Goal: Task Accomplishment & Management: Complete application form

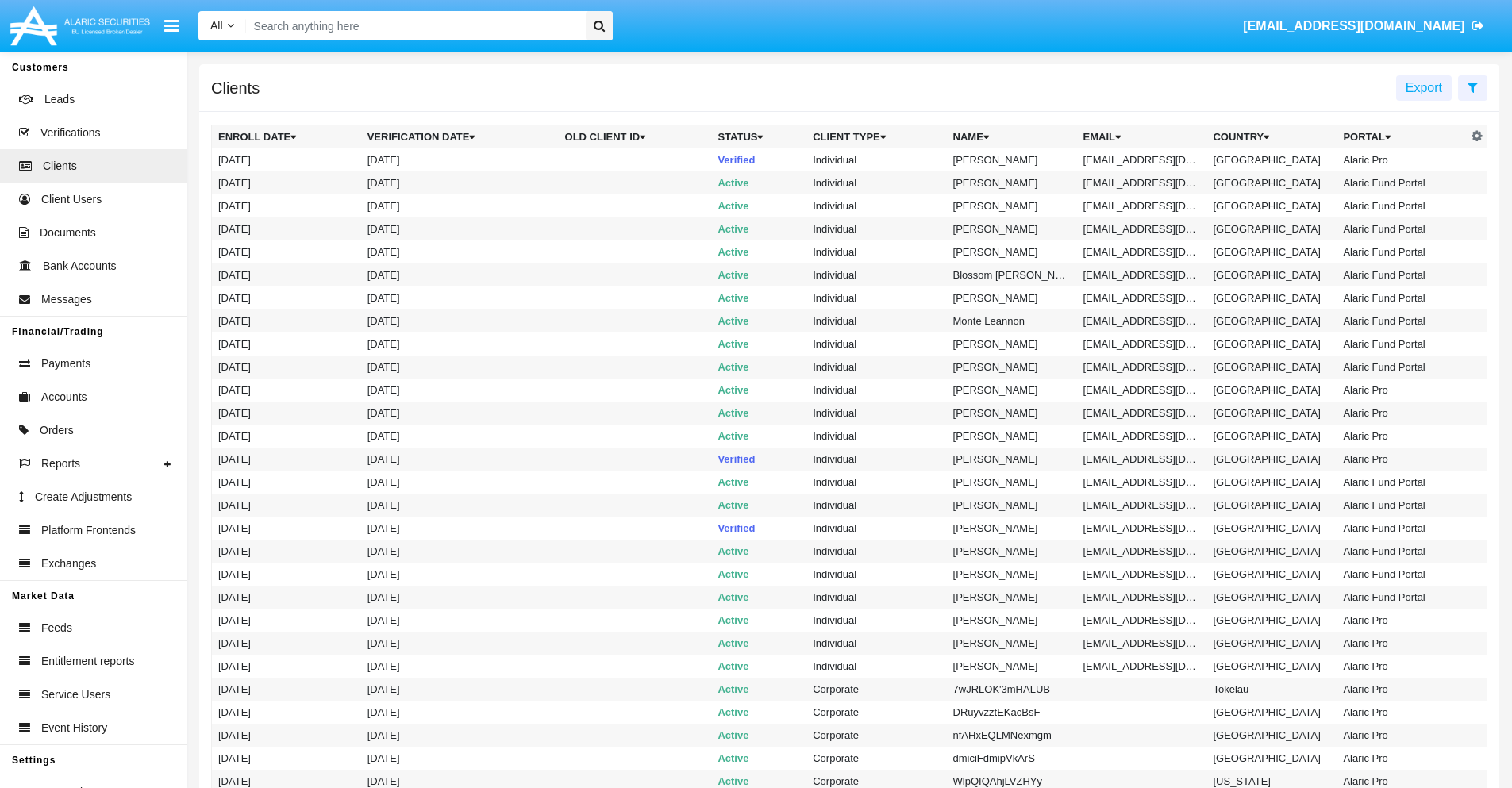
click at [1472, 86] on icon at bounding box center [1472, 87] width 10 height 12
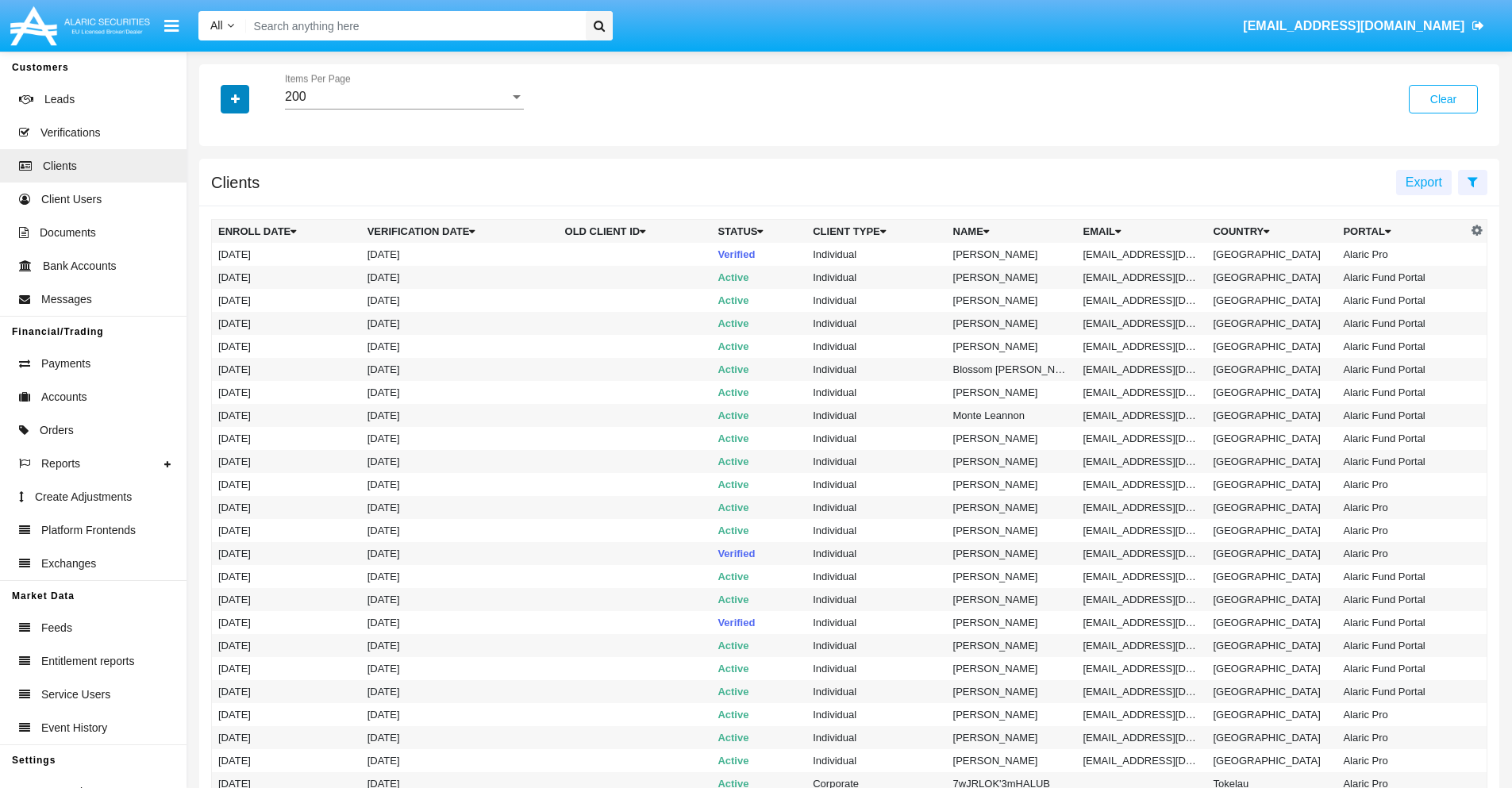
click at [235, 98] on icon "button" at bounding box center [235, 99] width 9 height 11
click at [247, 270] on span "Email" at bounding box center [247, 270] width 32 height 19
click at [219, 276] on input "Email" at bounding box center [218, 276] width 1 height 1
checkbox input "true"
click at [235, 98] on icon "button" at bounding box center [235, 99] width 9 height 11
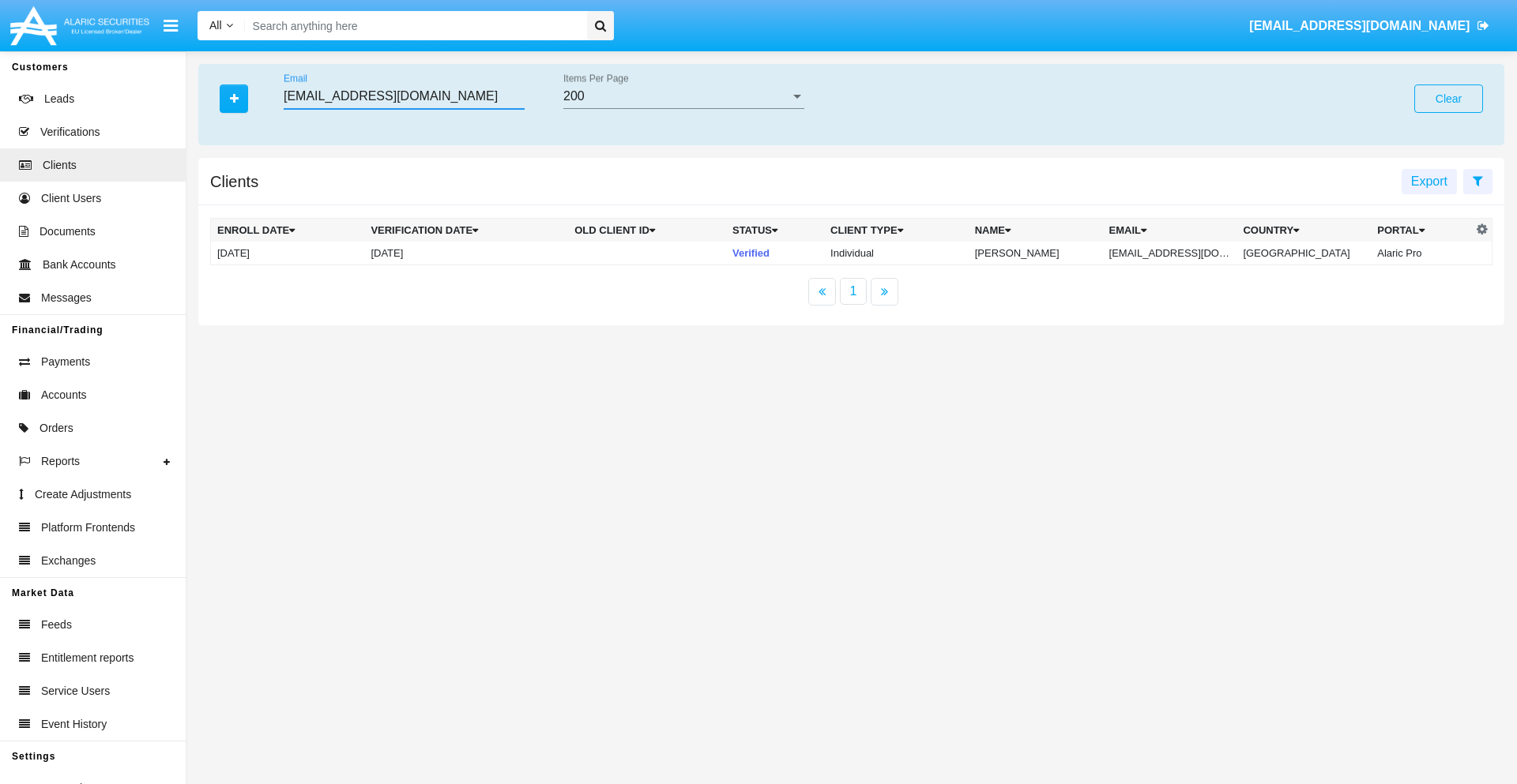
type input "[EMAIL_ADDRESS][DOMAIN_NAME]"
click at [1176, 252] on td "[EMAIL_ADDRESS][DOMAIN_NAME]" at bounding box center [1170, 253] width 135 height 24
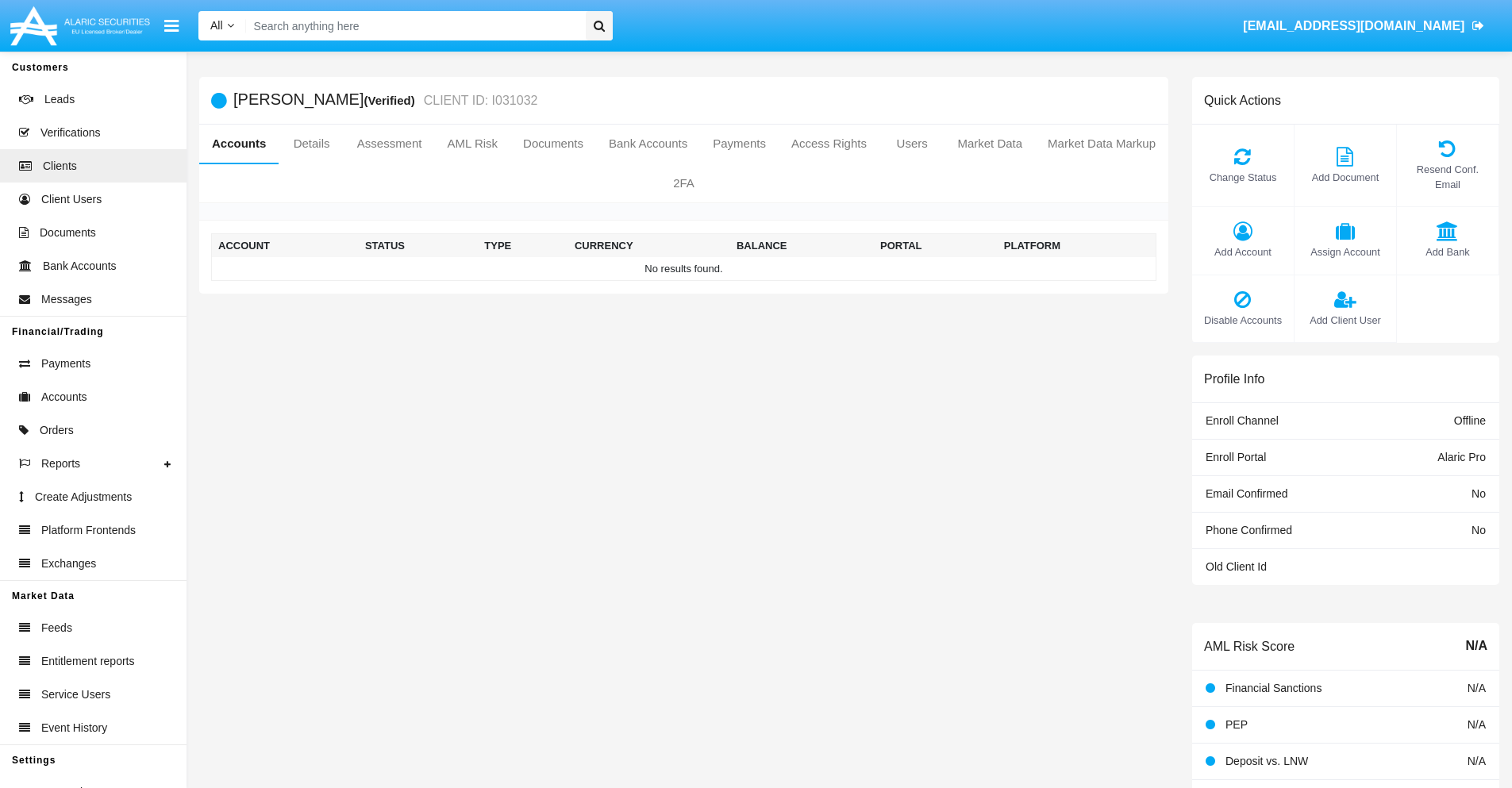
click at [1242, 252] on span "Add Account" at bounding box center [1242, 252] width 86 height 15
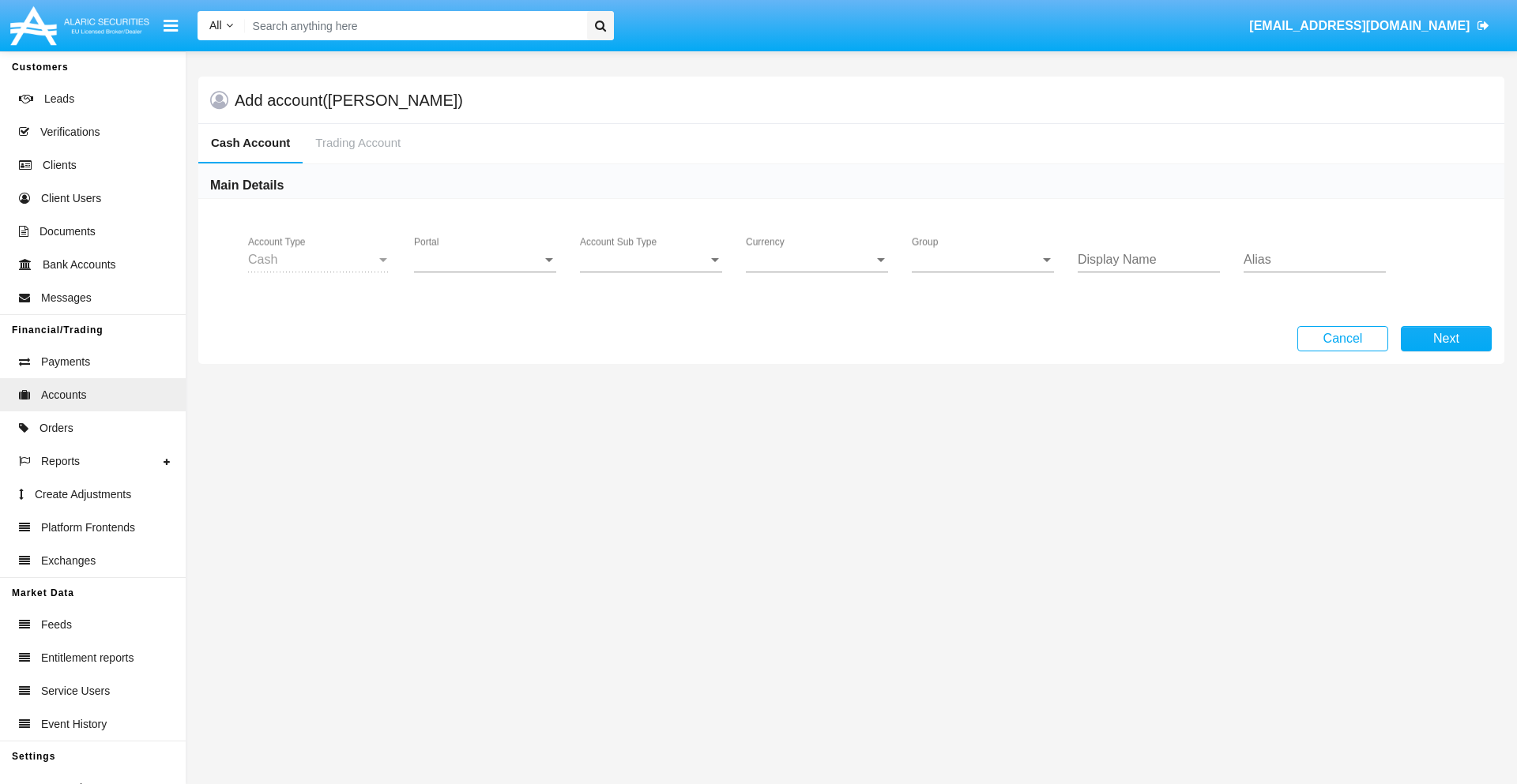
click at [485, 260] on span "Portal" at bounding box center [478, 259] width 128 height 14
click at [487, 272] on span "Alaric Pro" at bounding box center [487, 271] width 146 height 38
click at [651, 260] on span "Account Sub Type" at bounding box center [644, 259] width 128 height 14
click at [651, 272] on span "Trading Cash" at bounding box center [651, 271] width 142 height 38
click at [983, 260] on span "Group" at bounding box center [976, 259] width 128 height 14
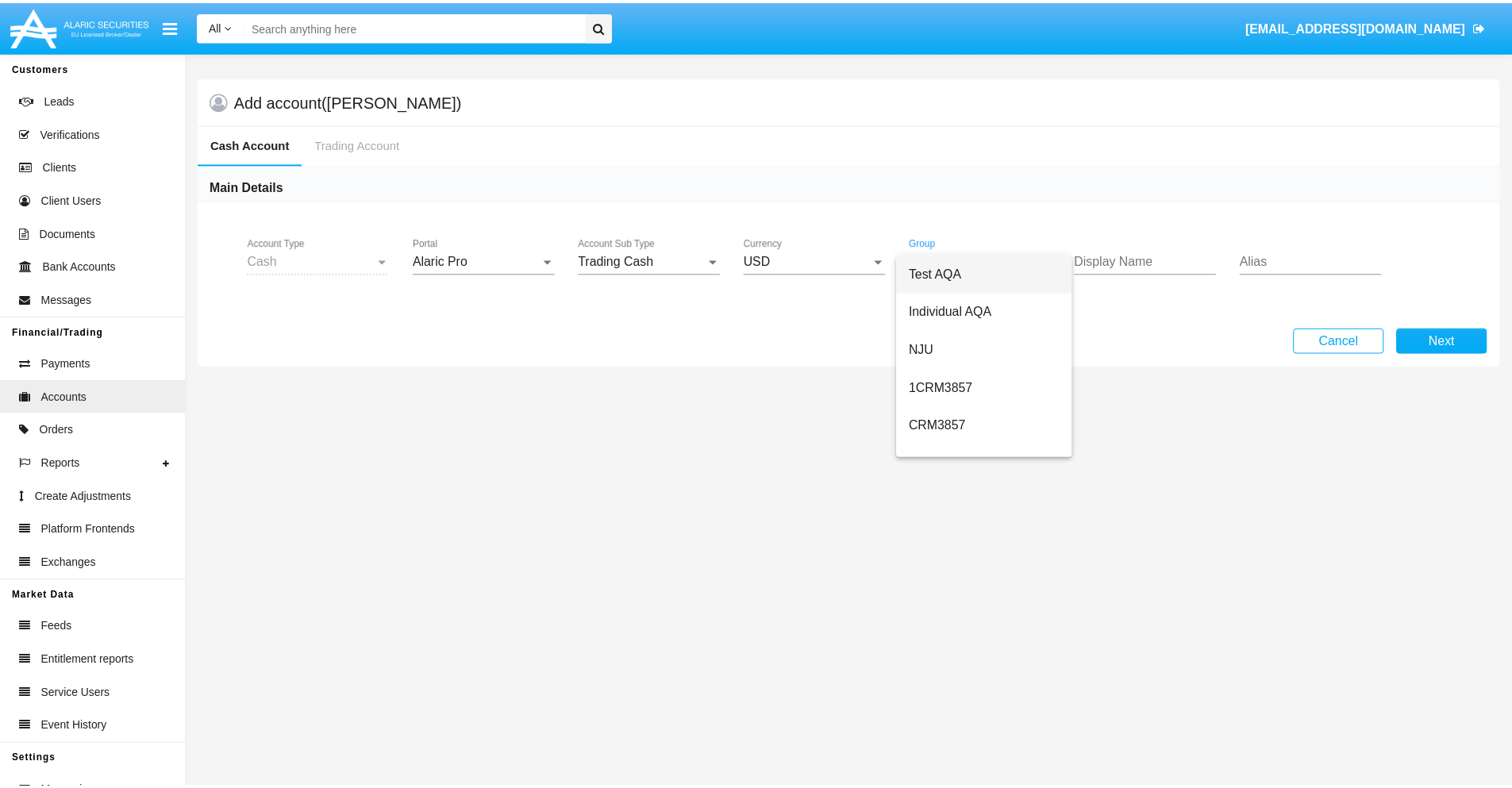
scroll to position [711, 0]
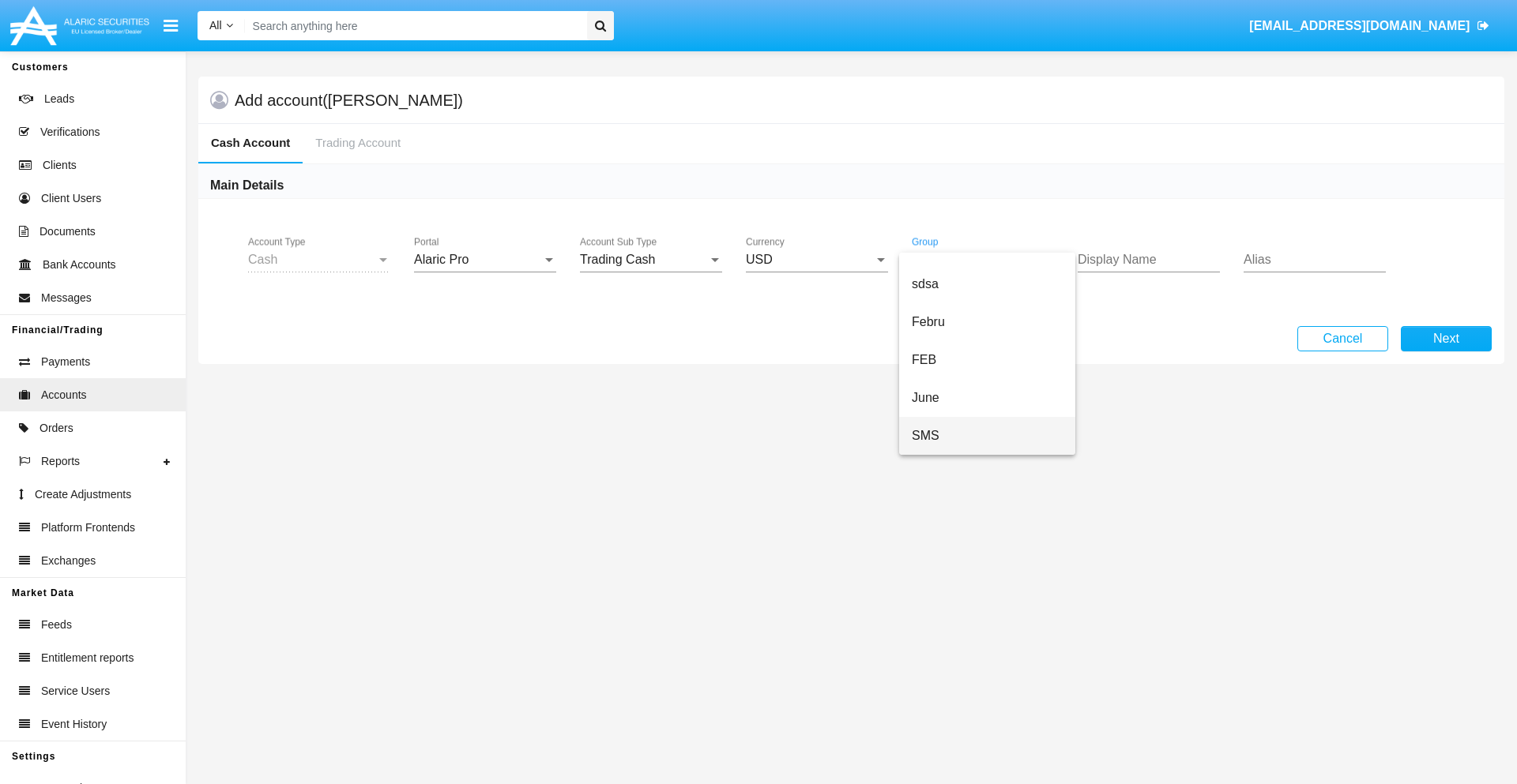
click at [987, 436] on span "SMS" at bounding box center [987, 436] width 151 height 38
type input "white"
type input "turquoise"
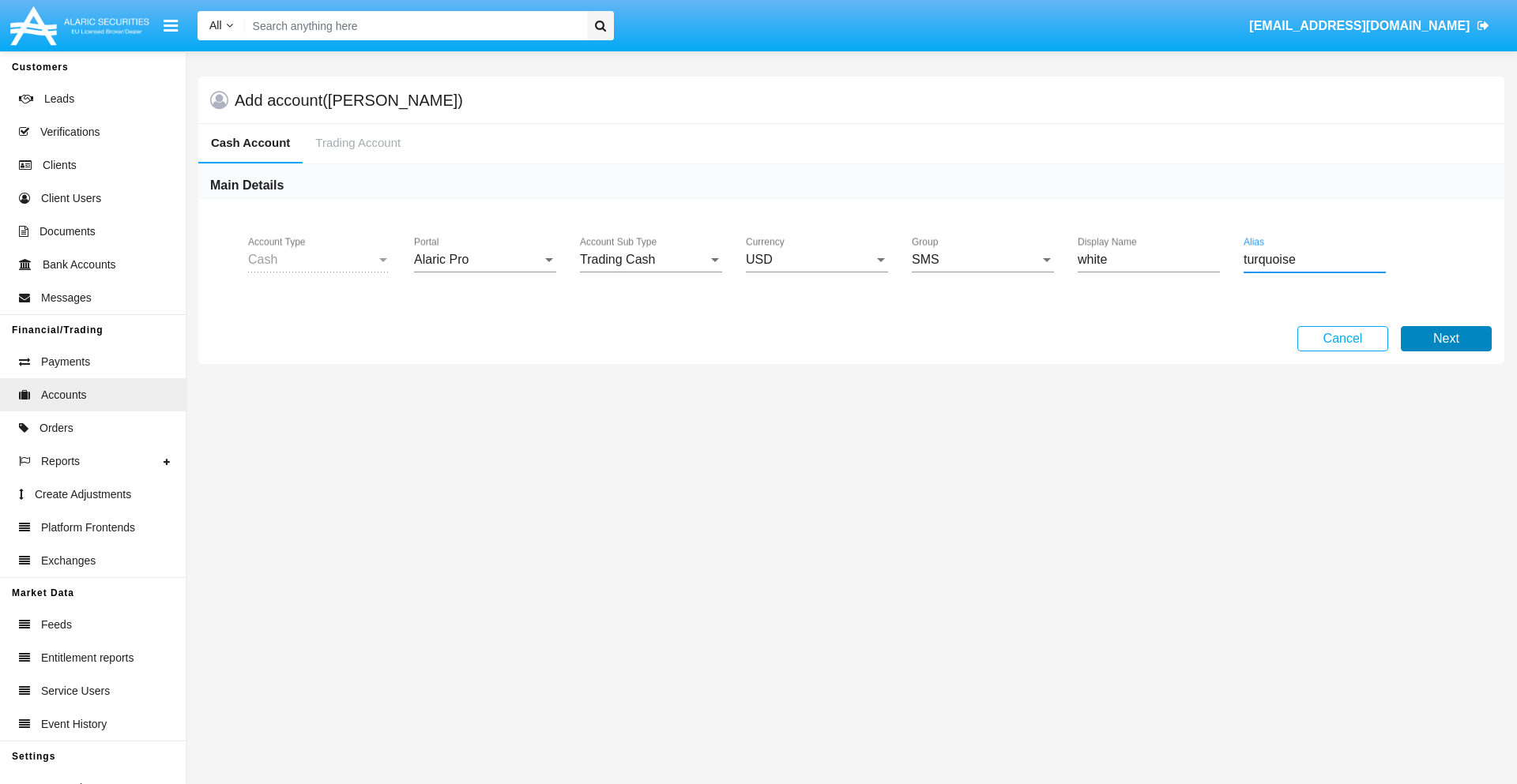
click at [1445, 339] on button "Next" at bounding box center [1445, 338] width 90 height 25
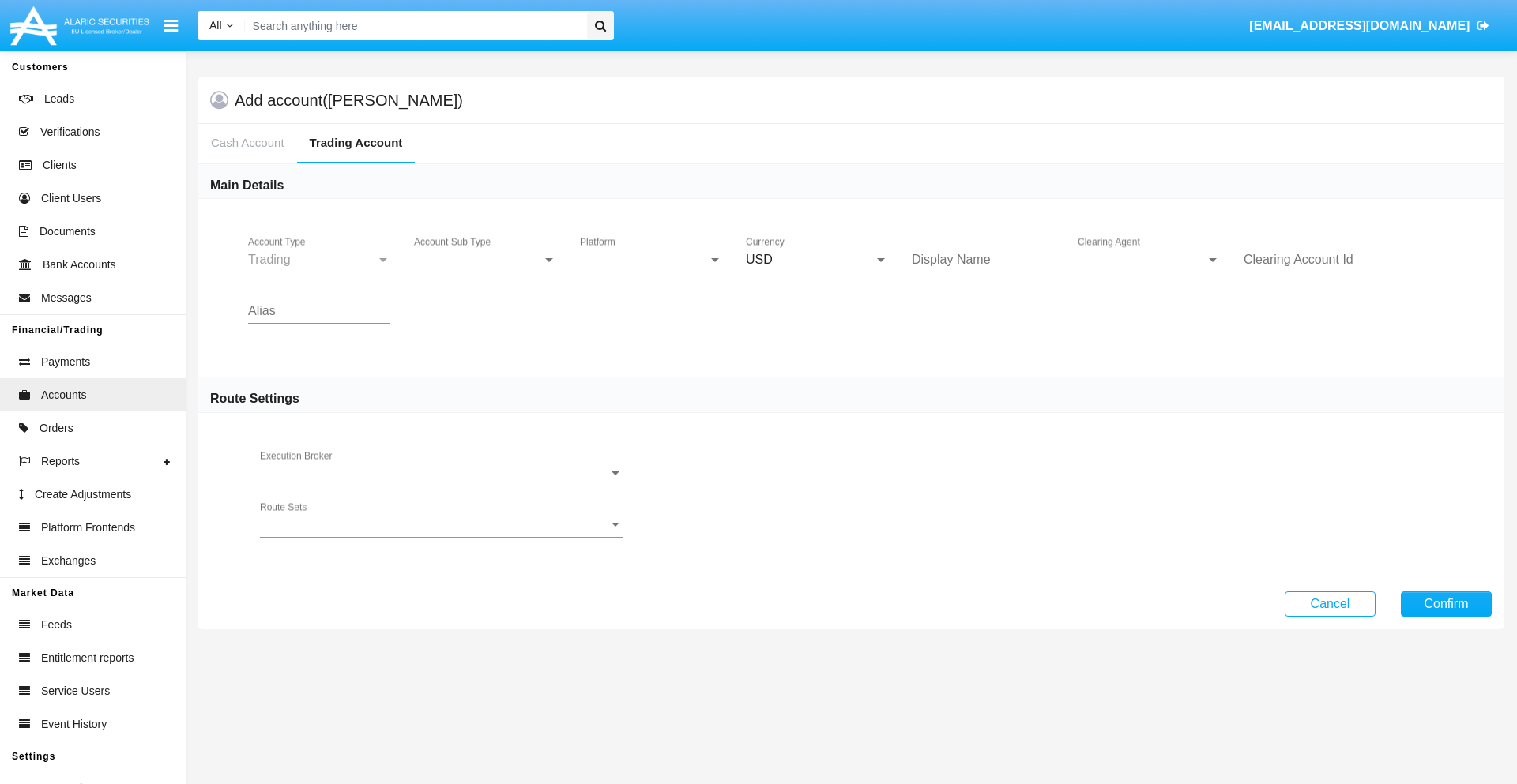
click at [485, 260] on span "Account Sub Type" at bounding box center [478, 259] width 128 height 14
click at [485, 272] on span "Trading" at bounding box center [485, 271] width 142 height 38
click at [651, 260] on span "Platform" at bounding box center [644, 259] width 128 height 14
click at [651, 272] on span "Hammer Lite" at bounding box center [651, 271] width 142 height 38
click at [1149, 260] on span "Clearing Agent" at bounding box center [1141, 259] width 128 height 14
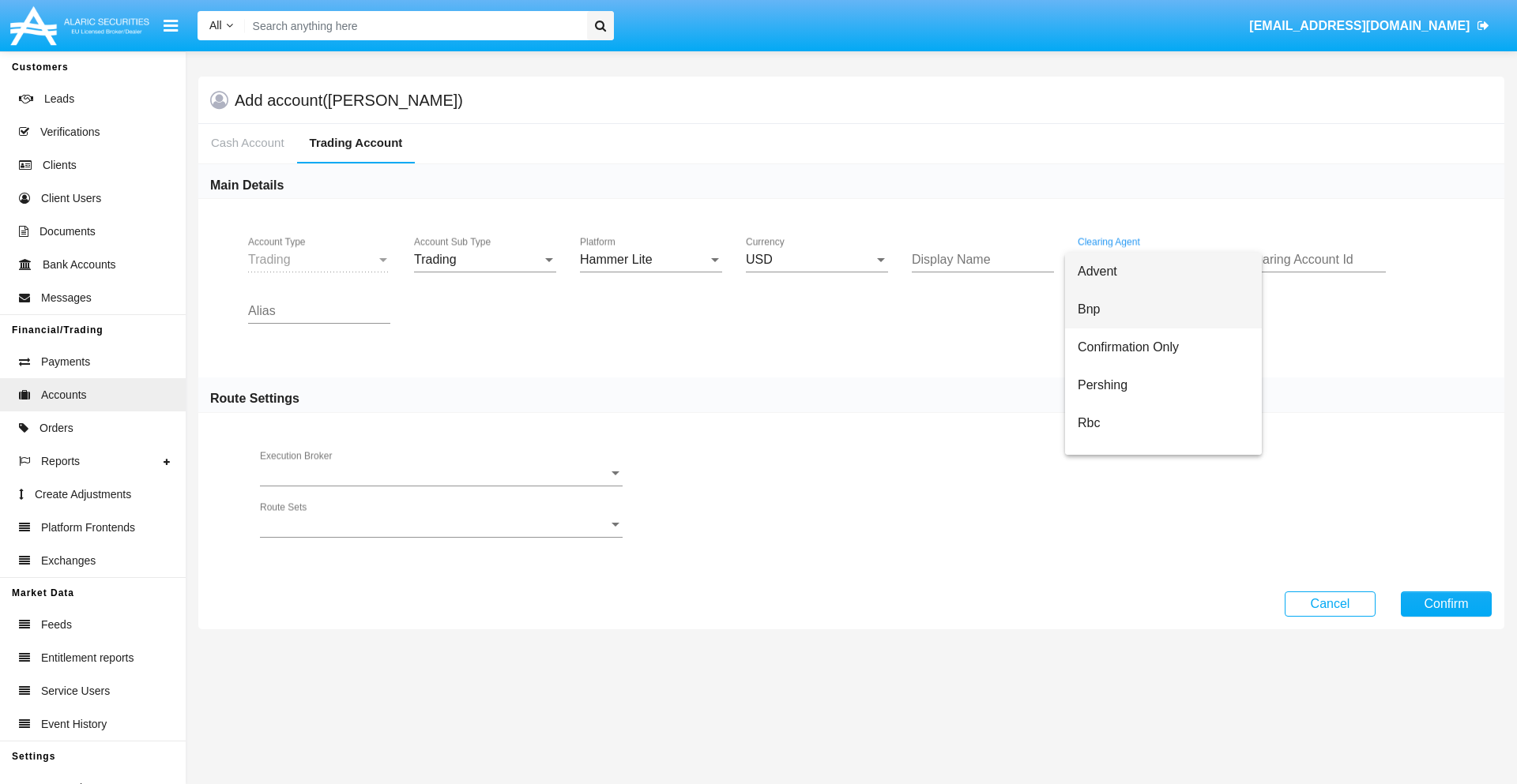
click at [1163, 310] on span "Bnp" at bounding box center [1163, 310] width 171 height 38
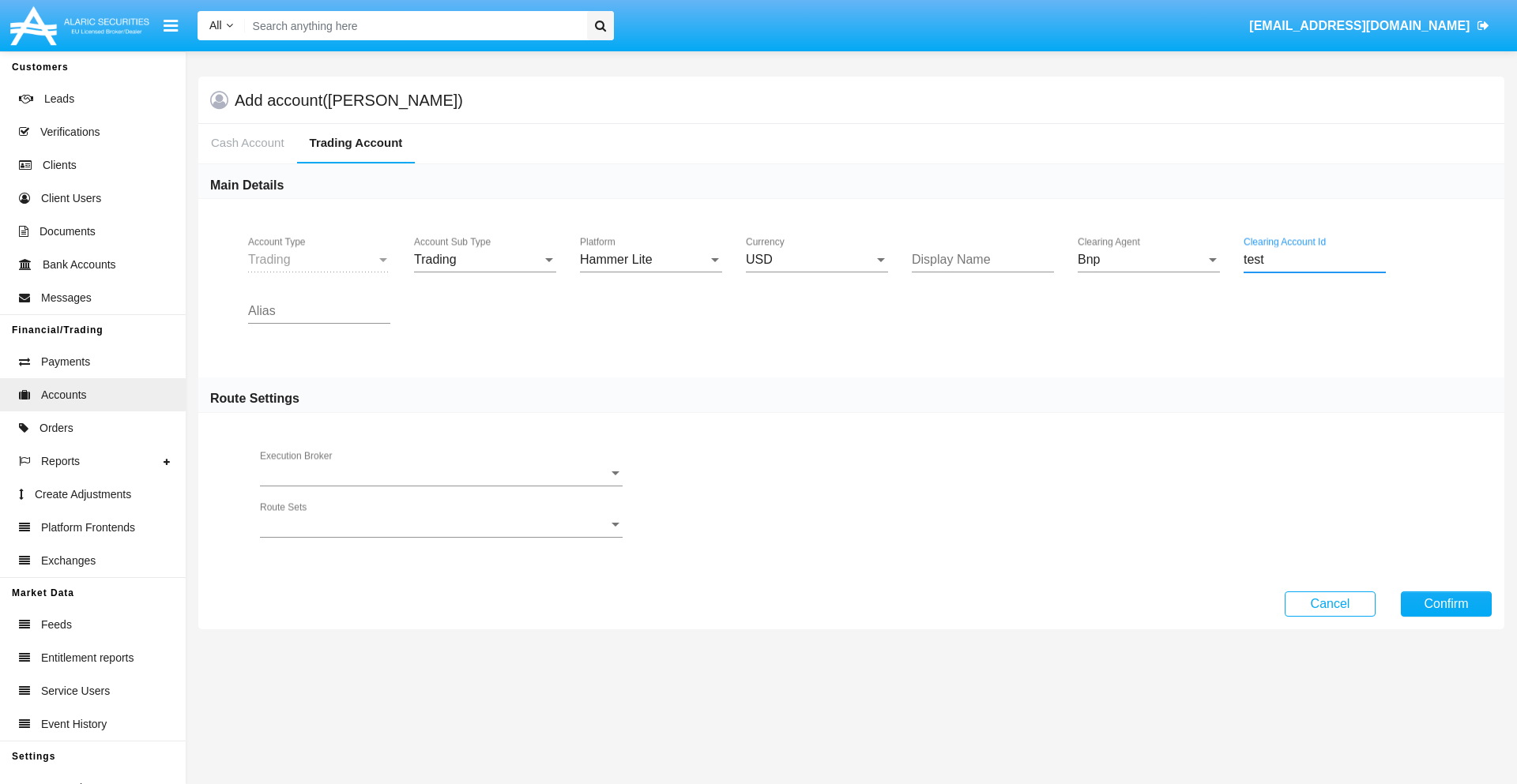
type input "test"
type input "white"
type input "green"
click at [1445, 603] on button "Confirm" at bounding box center [1445, 603] width 90 height 25
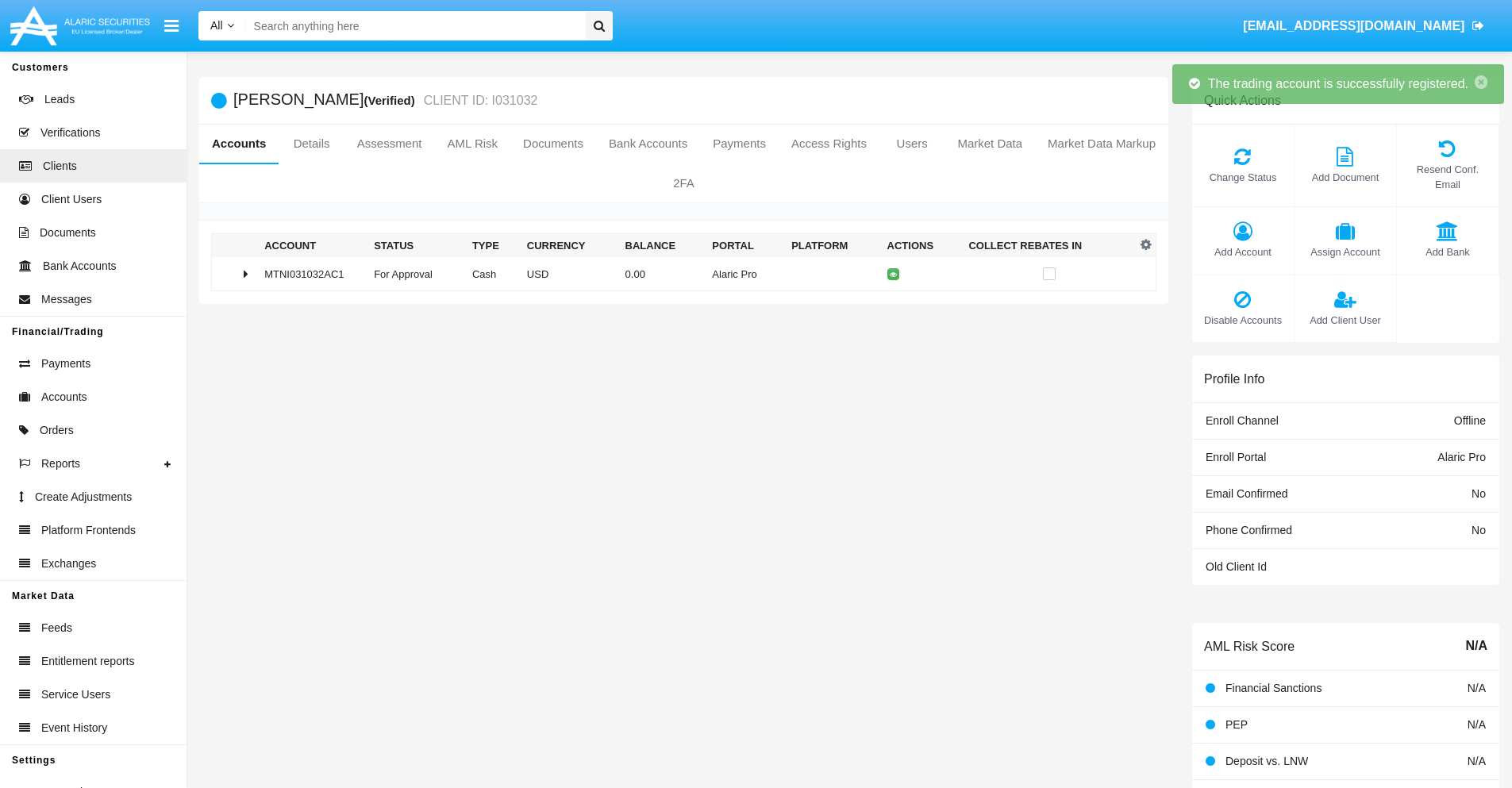
click at [677, 273] on td "0.00" at bounding box center [662, 274] width 87 height 34
click at [893, 273] on icon at bounding box center [897, 274] width 8 height 8
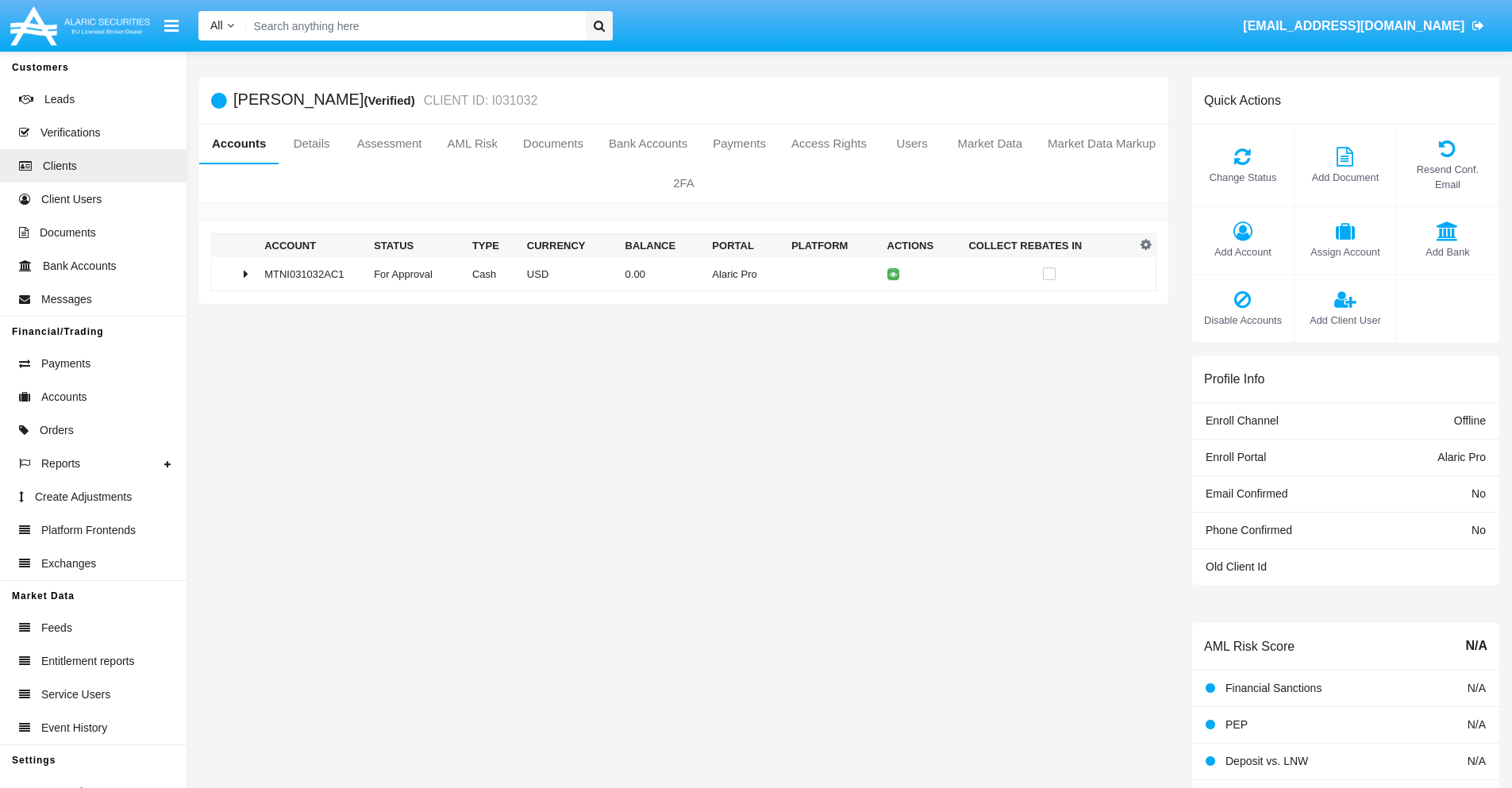
click at [677, 273] on td "0.00" at bounding box center [662, 274] width 87 height 34
click at [893, 307] on icon at bounding box center [897, 307] width 8 height 8
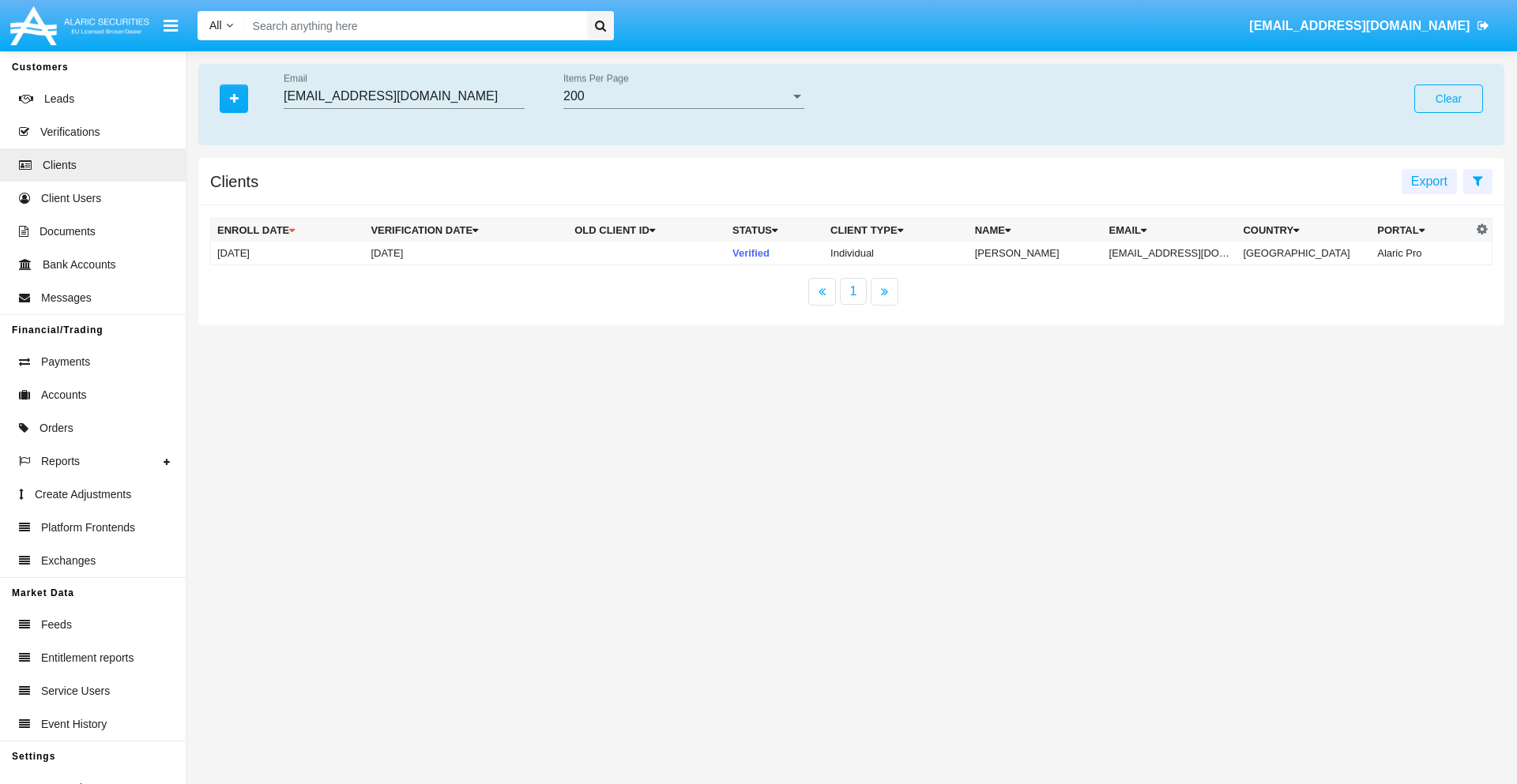
click at [1448, 99] on button "Clear" at bounding box center [1448, 99] width 69 height 28
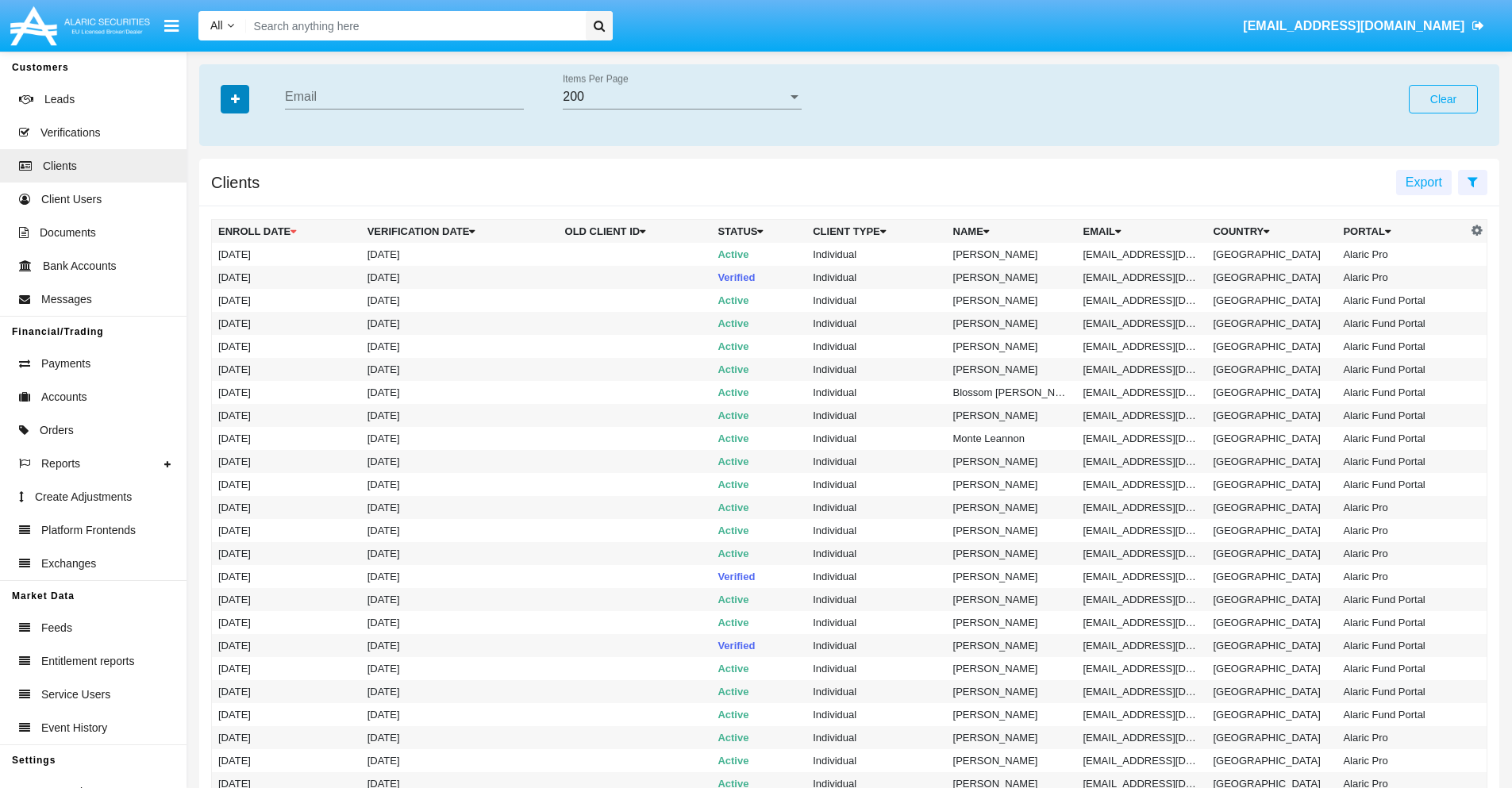
click at [235, 98] on icon "button" at bounding box center [235, 99] width 9 height 11
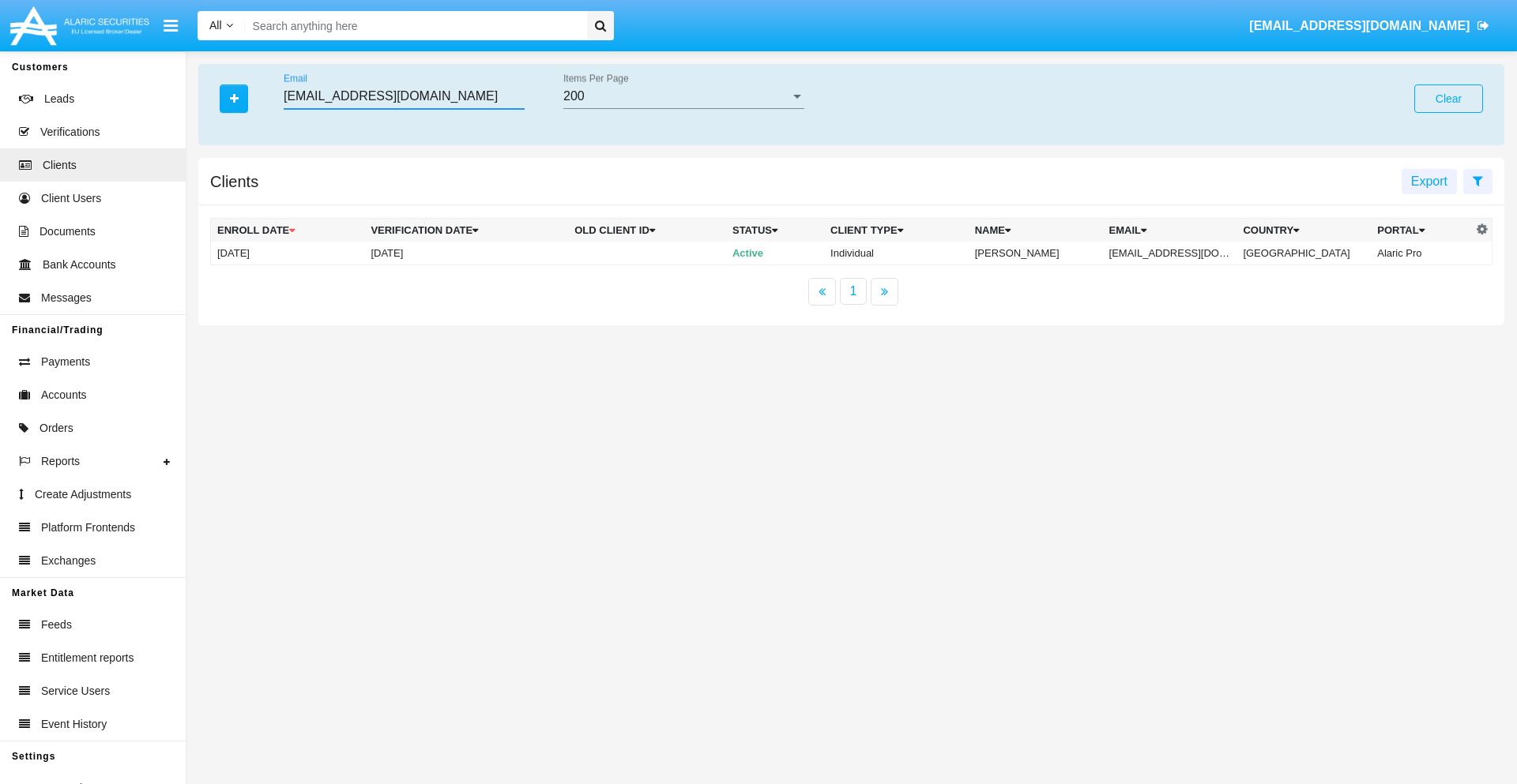
type input "[EMAIL_ADDRESS][DOMAIN_NAME]"
click at [1181, 252] on td "[EMAIL_ADDRESS][DOMAIN_NAME]" at bounding box center [1170, 253] width 135 height 24
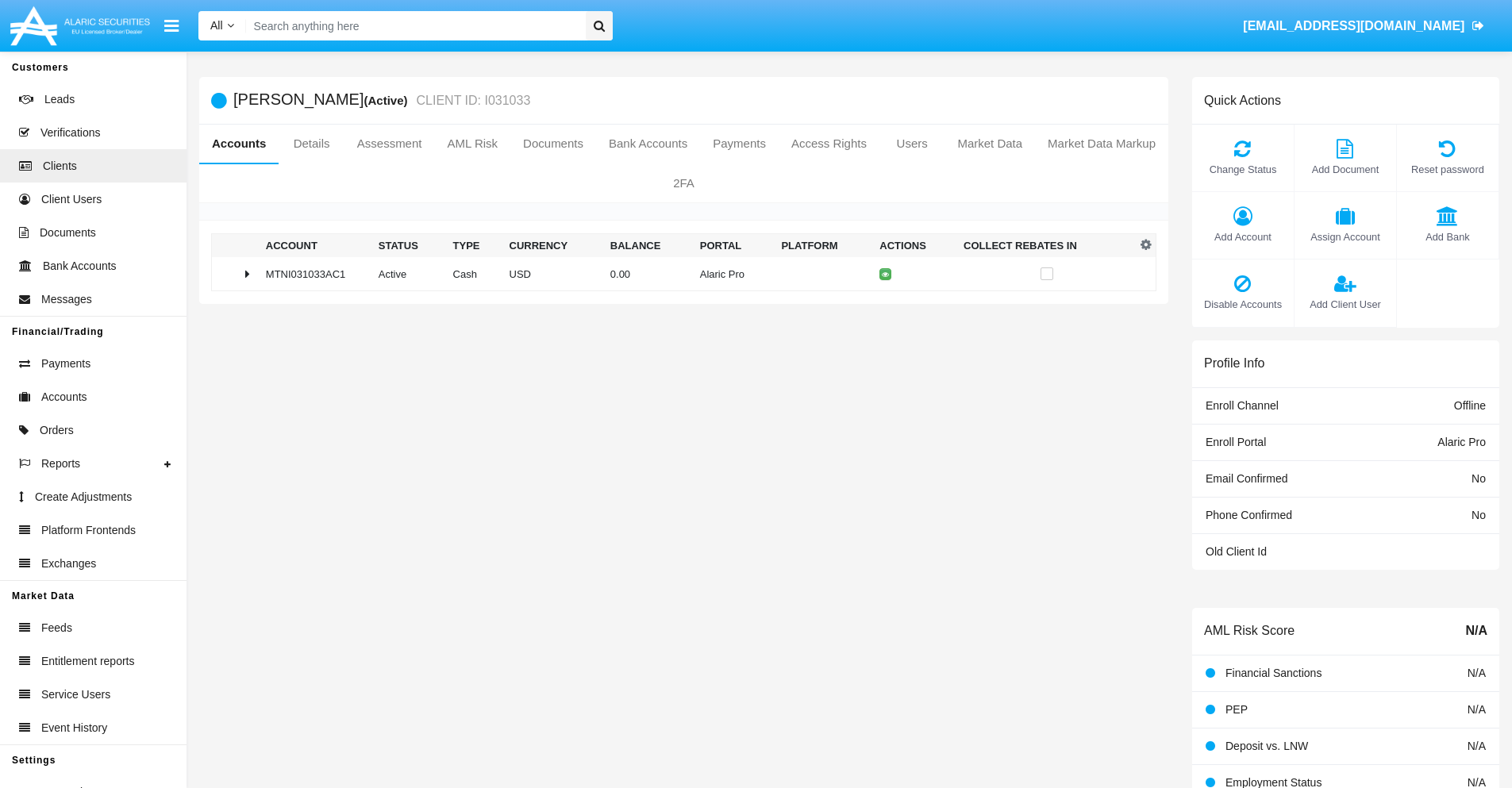
click at [1242, 236] on span "Add Account" at bounding box center [1242, 236] width 86 height 15
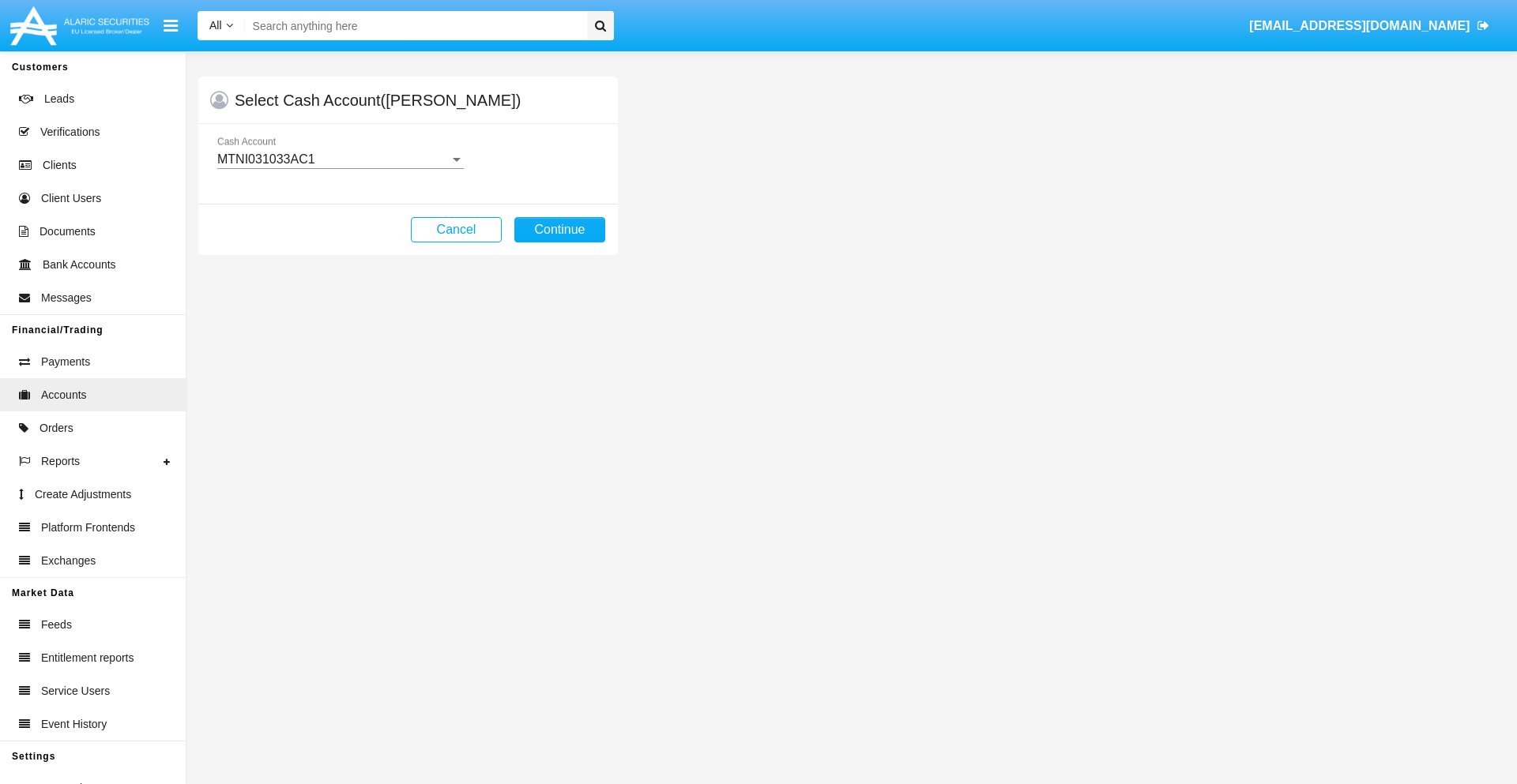
click at [340, 159] on div "MTNI031033AC1" at bounding box center [333, 159] width 233 height 14
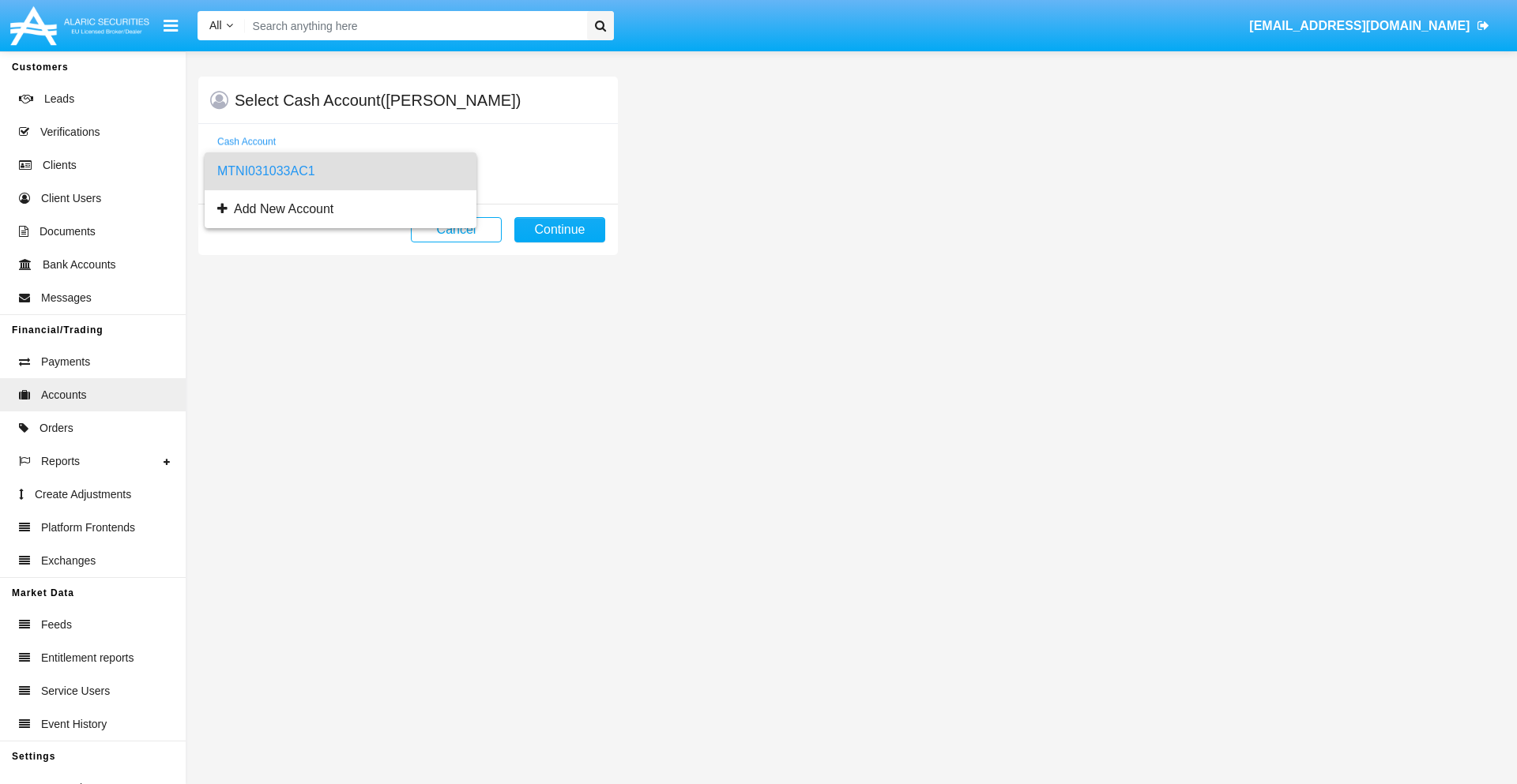
click at [340, 171] on span "MTNI031033AC1" at bounding box center [341, 171] width 247 height 38
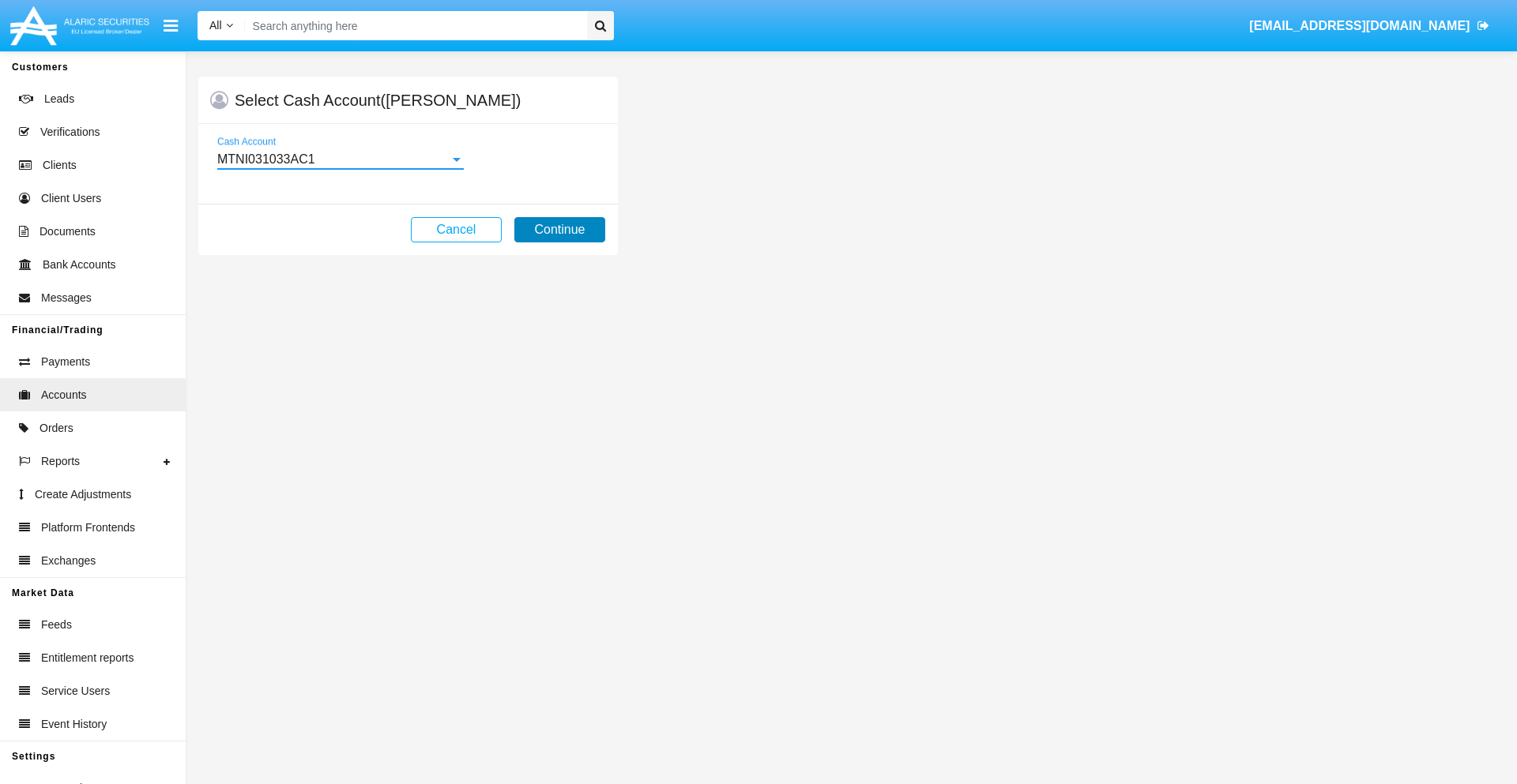
click at [559, 230] on button "Continue" at bounding box center [559, 230] width 90 height 25
